Goal: Book appointment/travel/reservation

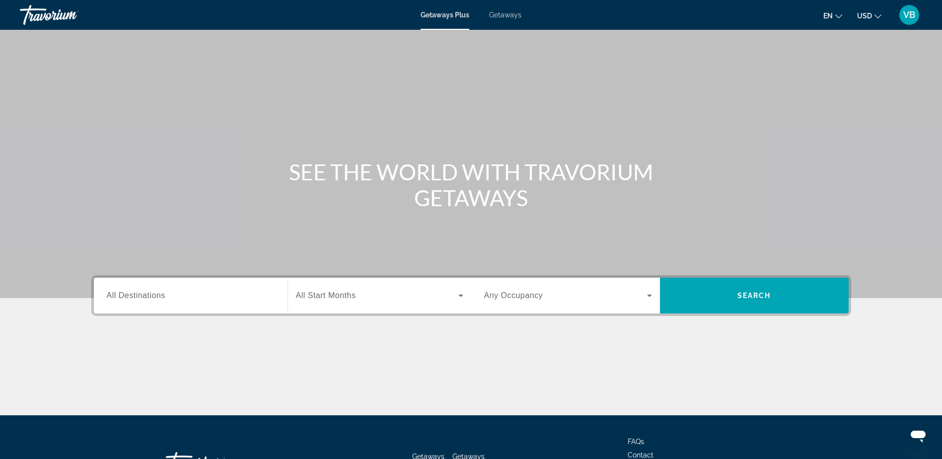
click at [510, 21] on div "Getaways Plus Getaways en English Español Français Italiano Português русский U…" at bounding box center [471, 15] width 942 height 26
click at [507, 13] on span "Getaways" at bounding box center [505, 15] width 32 height 8
drag, startPoint x: 324, startPoint y: 275, endPoint x: 215, endPoint y: 294, distance: 110.8
click at [215, 294] on input "Destination All Destinations" at bounding box center [191, 296] width 168 height 12
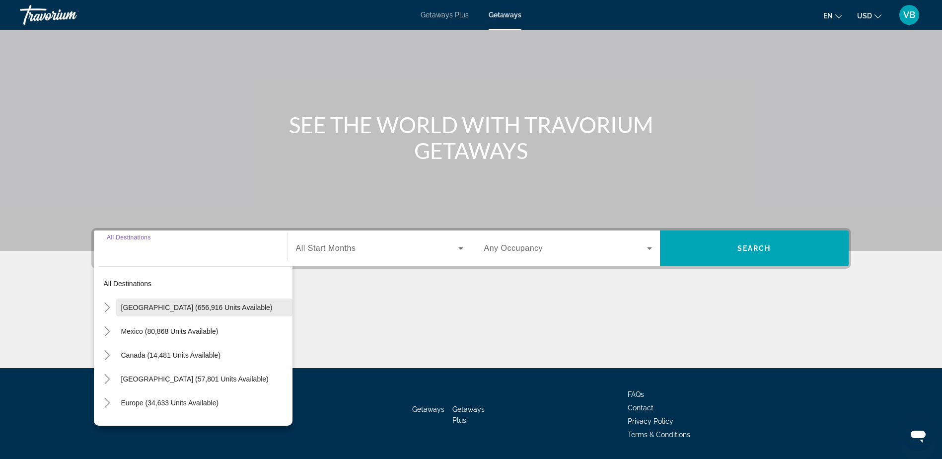
scroll to position [78, 0]
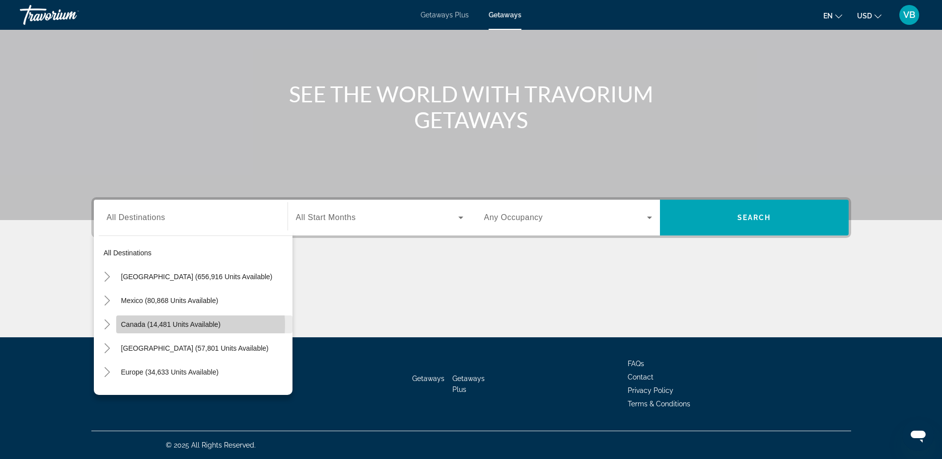
click at [168, 325] on span "Canada (14,481 units available)" at bounding box center [171, 324] width 100 height 8
type input "**********"
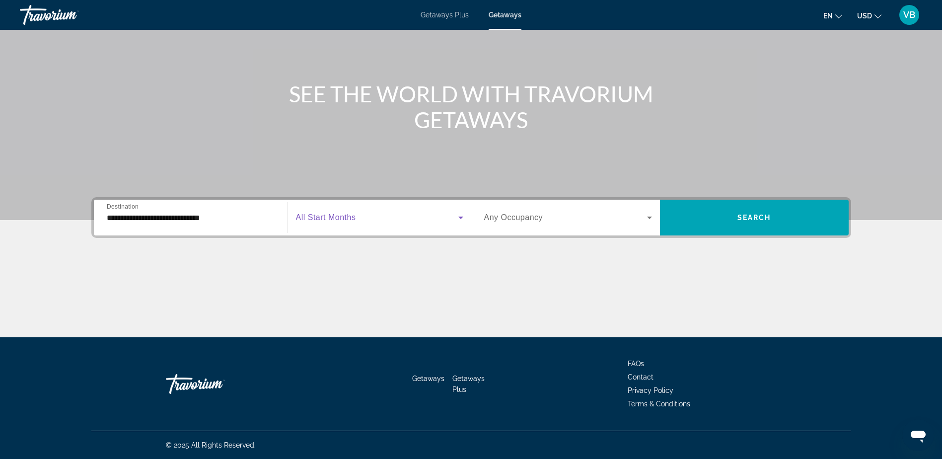
click at [390, 212] on span "Search widget" at bounding box center [377, 218] width 162 height 12
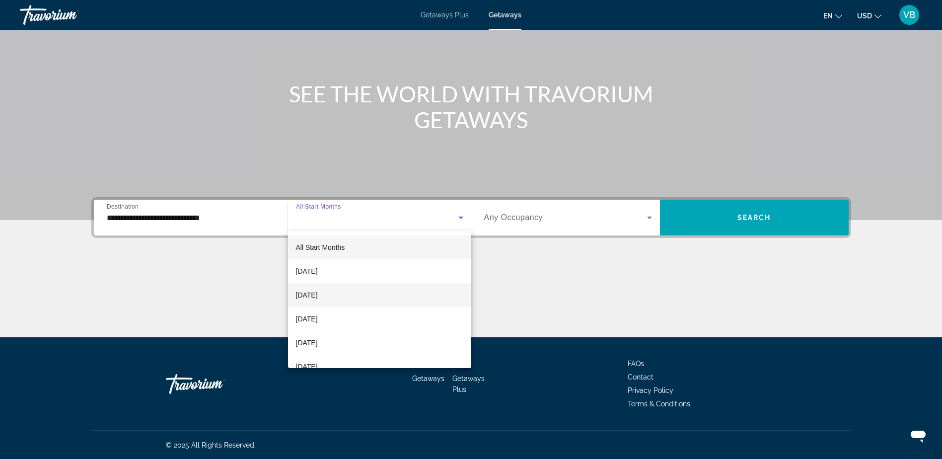
click at [318, 300] on span "[DATE]" at bounding box center [307, 295] width 22 height 12
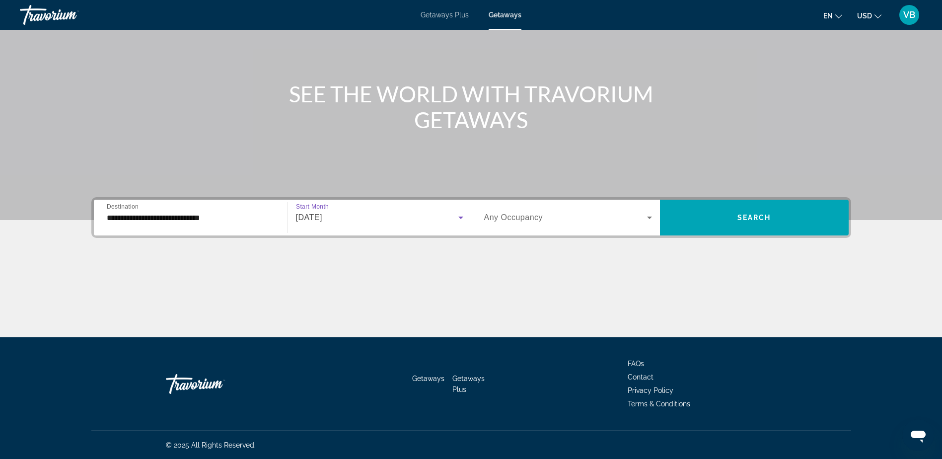
click at [522, 214] on span "Any Occupancy" at bounding box center [513, 217] width 59 height 8
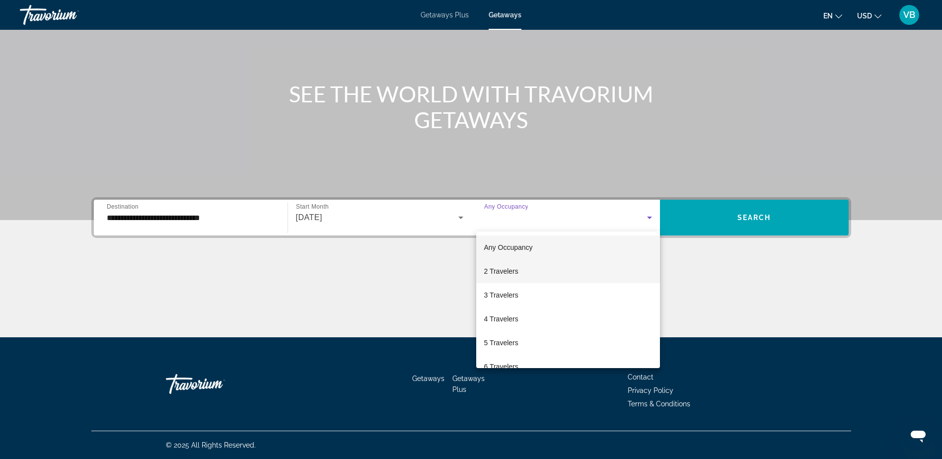
click at [528, 266] on mat-option "2 Travelers" at bounding box center [568, 271] width 184 height 24
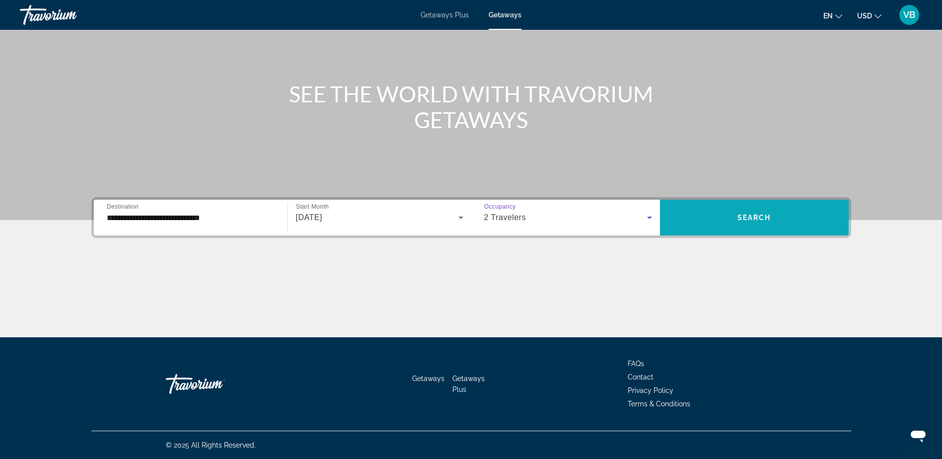
click at [734, 214] on span "Search widget" at bounding box center [754, 218] width 189 height 24
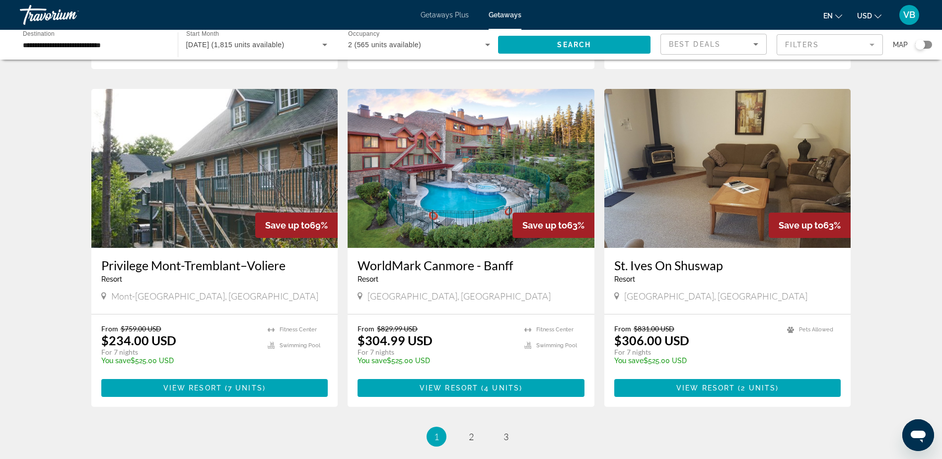
scroll to position [1163, 0]
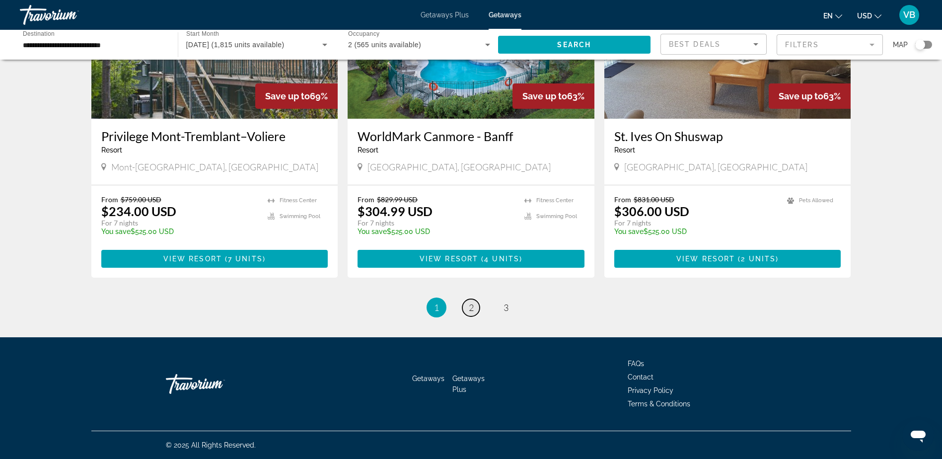
click at [475, 307] on link "page 2" at bounding box center [471, 307] width 17 height 17
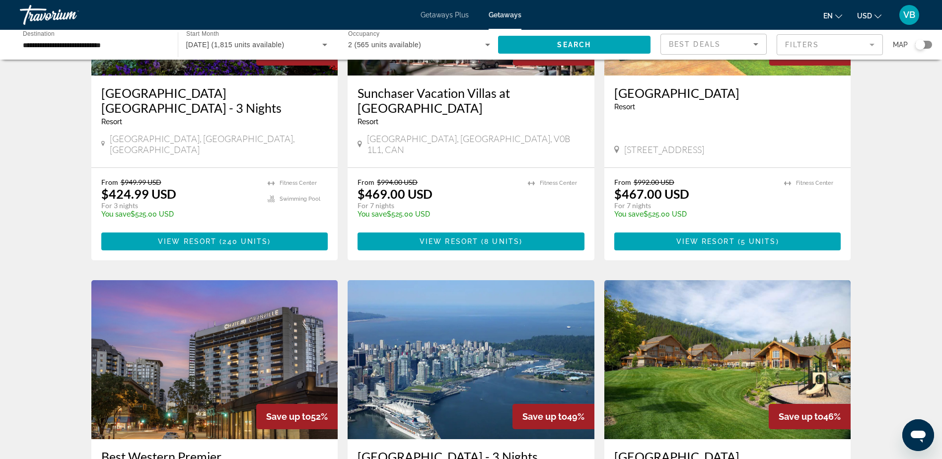
scroll to position [1208, 0]
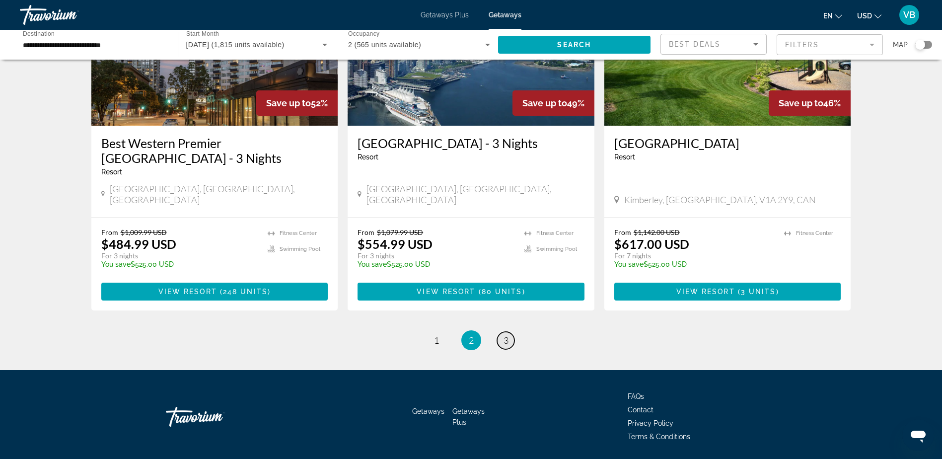
click at [504, 332] on link "page 3" at bounding box center [505, 340] width 17 height 17
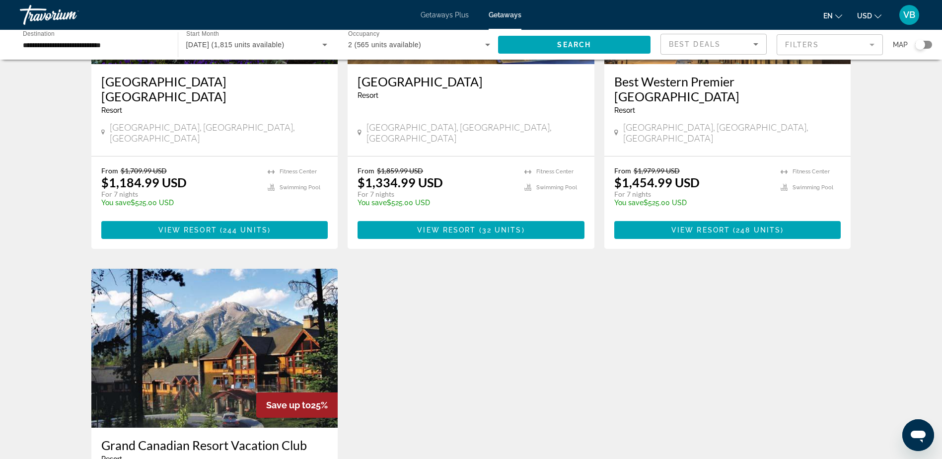
scroll to position [994, 0]
